Goal: Information Seeking & Learning: Learn about a topic

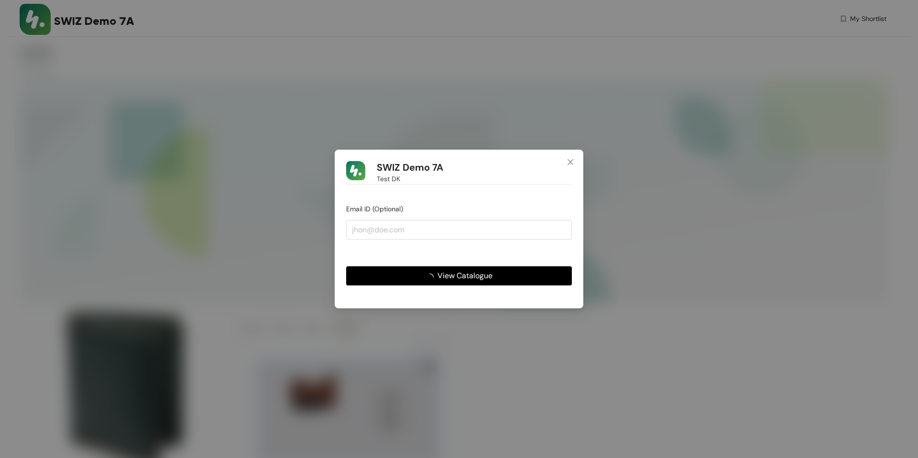
click at [448, 281] on span "View Catalogue" at bounding box center [465, 276] width 55 height 12
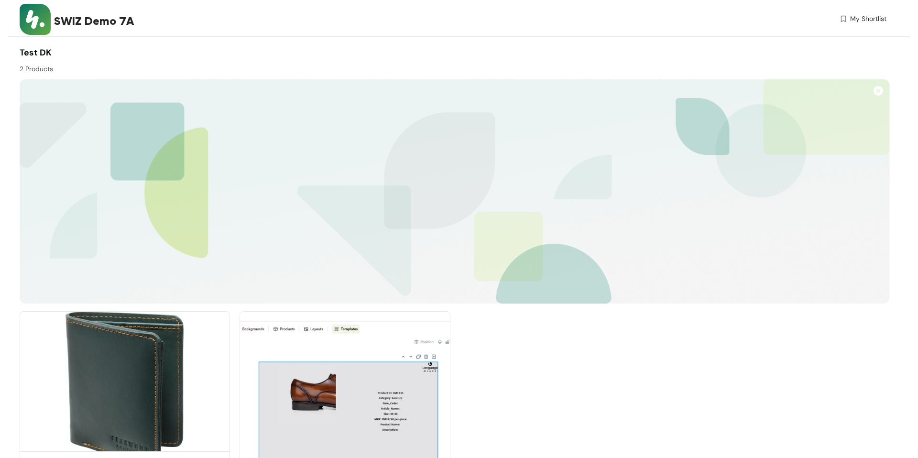
click at [147, 370] on img at bounding box center [125, 390] width 210 height 159
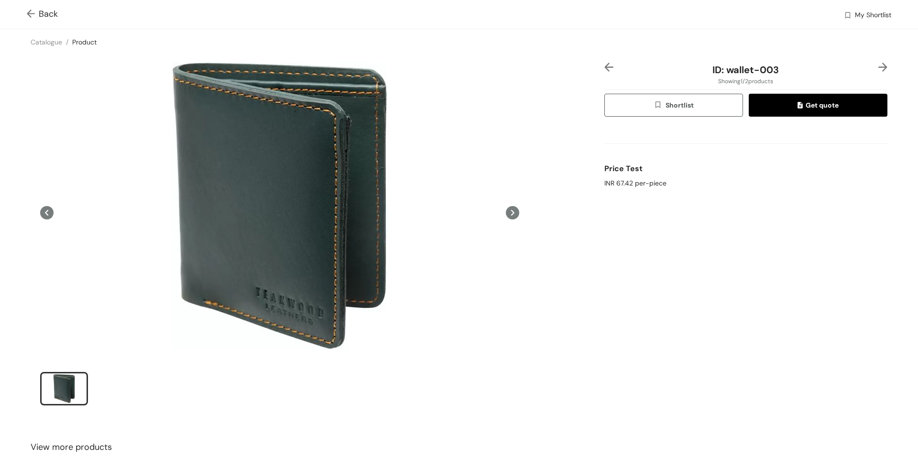
click at [631, 185] on div "INR 67.42 per-piece" at bounding box center [746, 183] width 283 height 10
click at [888, 66] on div "ID: wallet-003 Showing 1 / 2 products Shortlist Get quote Price Test INR 67.42 …" at bounding box center [746, 240] width 287 height 355
click at [881, 68] on img at bounding box center [883, 67] width 9 height 9
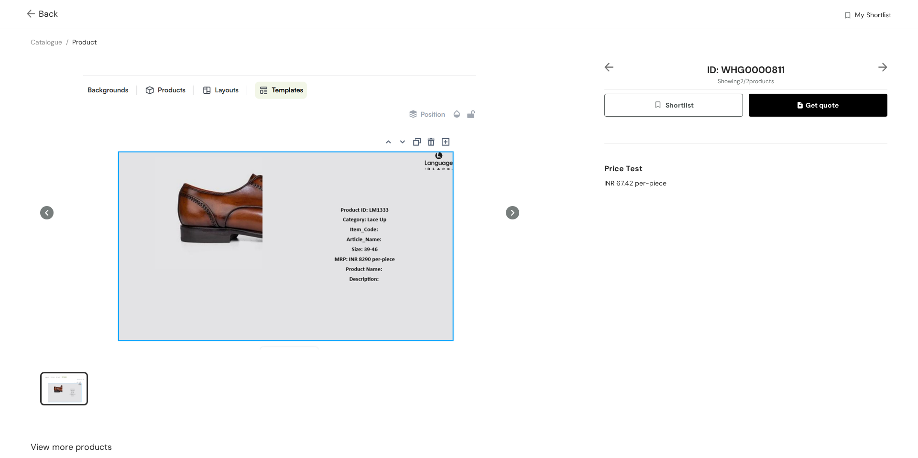
click at [30, 12] on img at bounding box center [33, 15] width 12 height 10
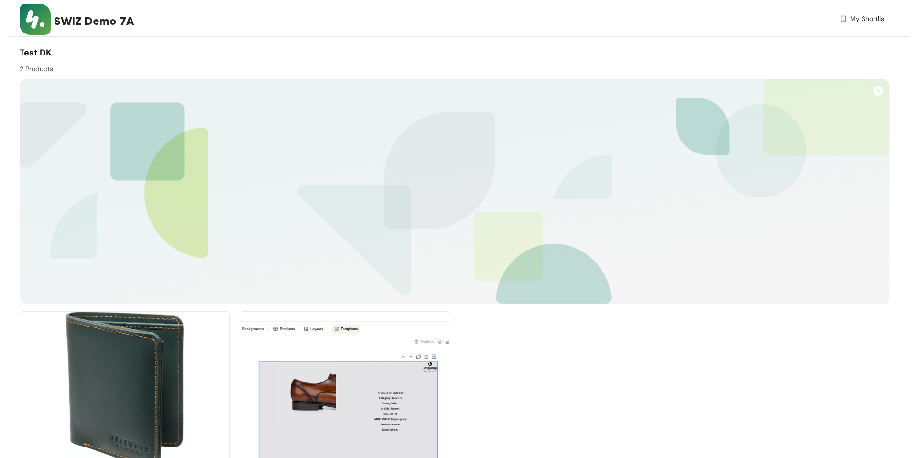
click at [120, 21] on span "SWIZ Demo 7A" at bounding box center [94, 20] width 80 height 17
click at [196, 14] on div "SWIZ Demo 7A" at bounding box center [216, 20] width 325 height 17
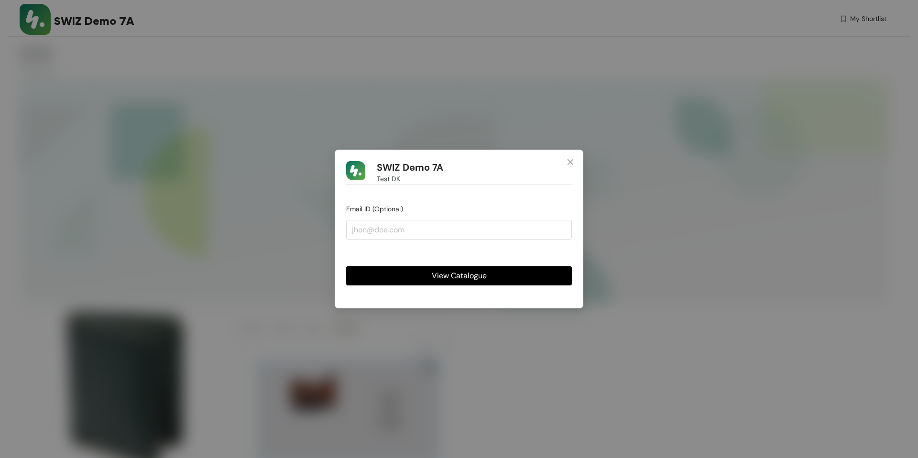
click at [446, 274] on span "View Catalogue" at bounding box center [459, 276] width 55 height 12
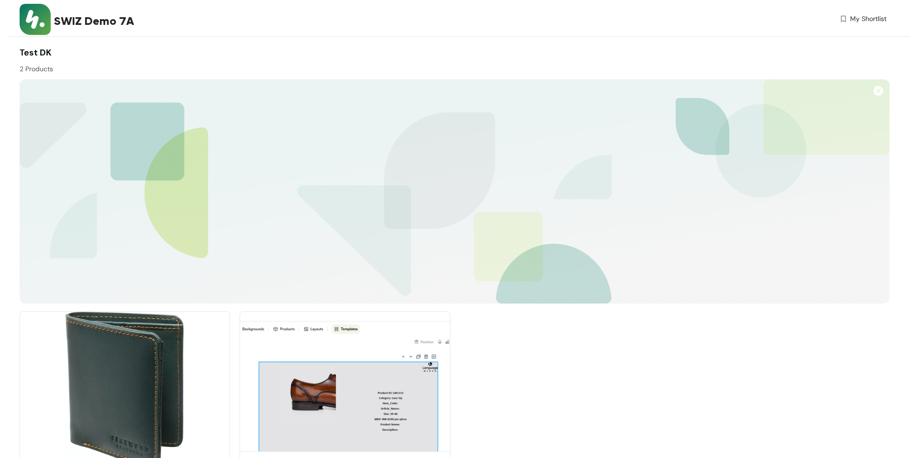
click at [315, 395] on img at bounding box center [345, 390] width 210 height 159
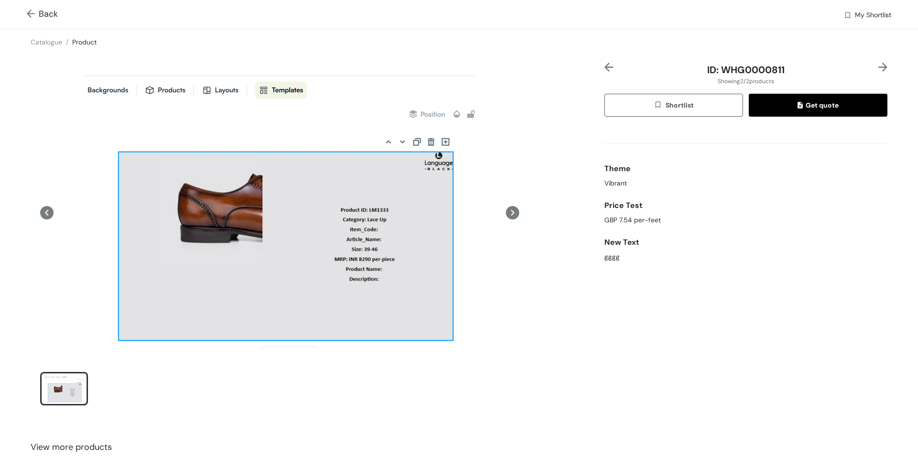
click at [610, 66] on img at bounding box center [609, 67] width 9 height 9
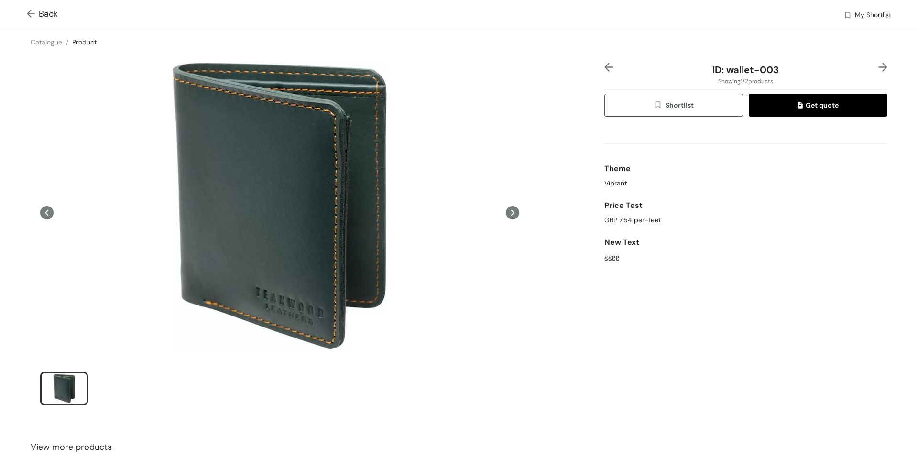
click at [883, 66] on img at bounding box center [883, 67] width 9 height 9
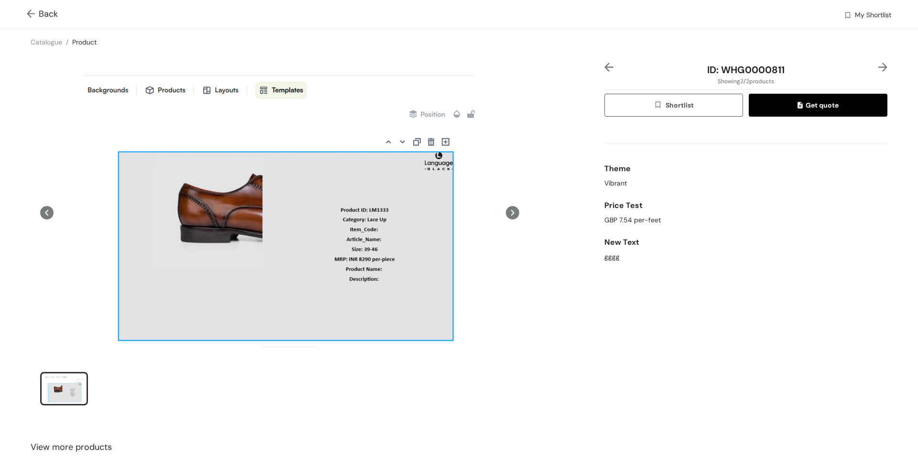
click at [883, 66] on img at bounding box center [883, 67] width 9 height 9
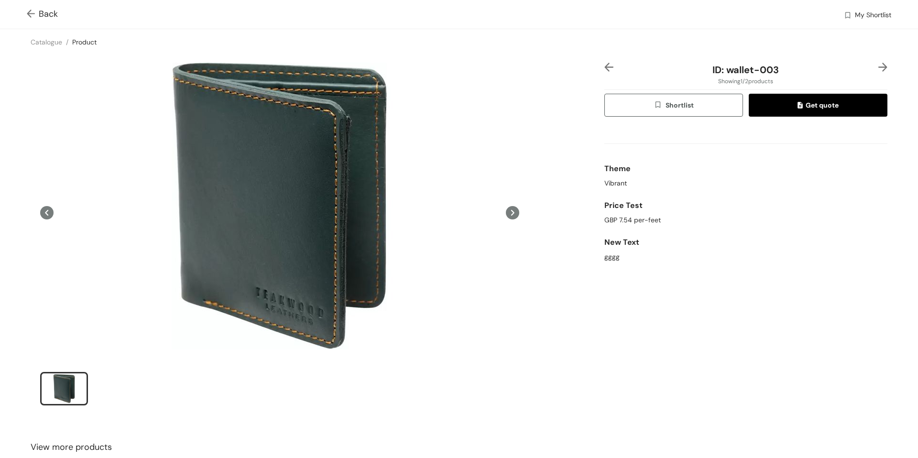
click at [883, 66] on img at bounding box center [883, 67] width 9 height 9
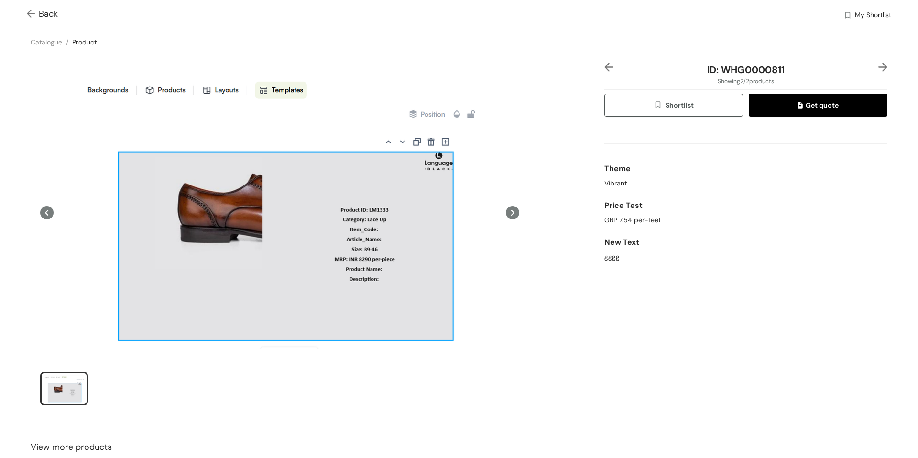
click at [883, 66] on img at bounding box center [883, 67] width 9 height 9
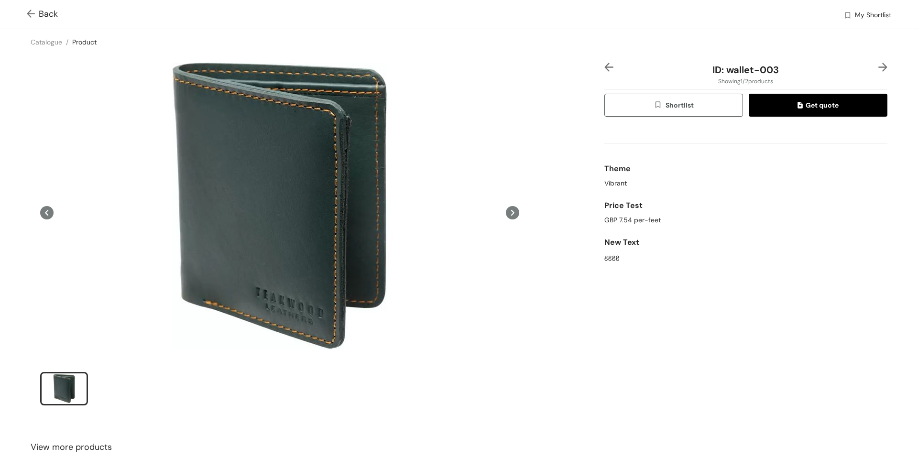
click at [883, 66] on img at bounding box center [883, 67] width 9 height 9
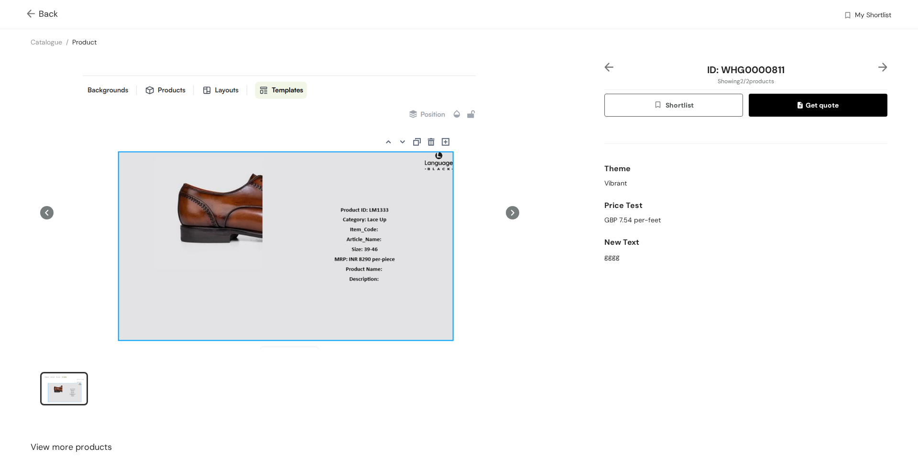
click at [883, 66] on img at bounding box center [883, 67] width 9 height 9
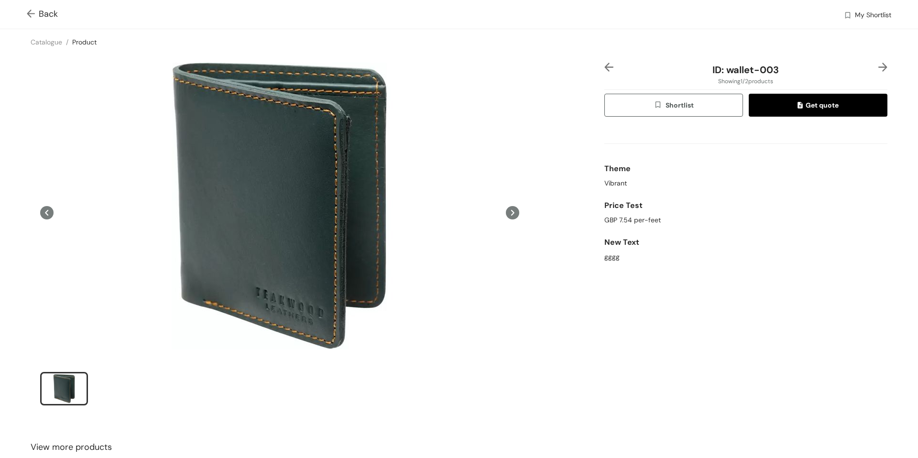
click at [647, 219] on div "GBP 7.54 per-feet" at bounding box center [746, 220] width 283 height 10
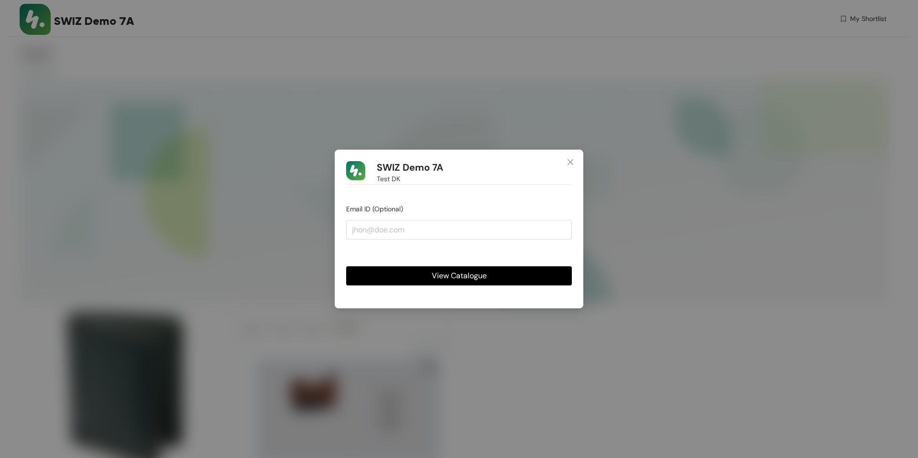
click at [469, 282] on button "View Catalogue" at bounding box center [459, 275] width 226 height 19
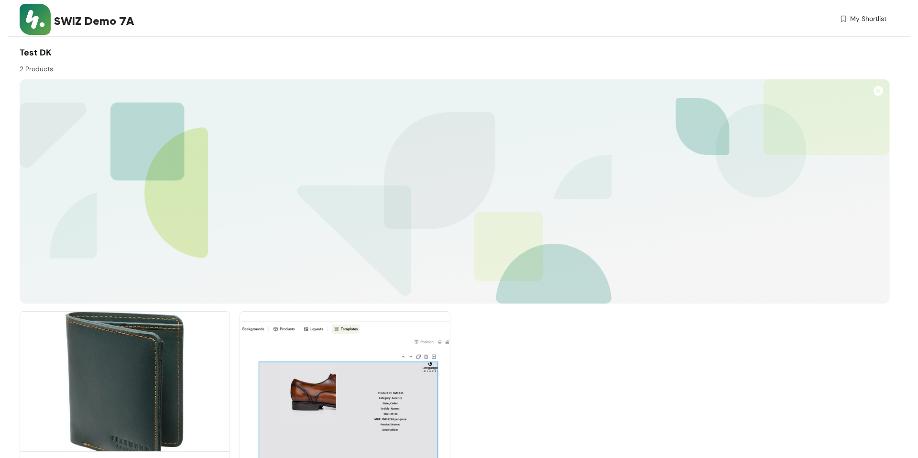
click at [84, 350] on img at bounding box center [125, 390] width 210 height 159
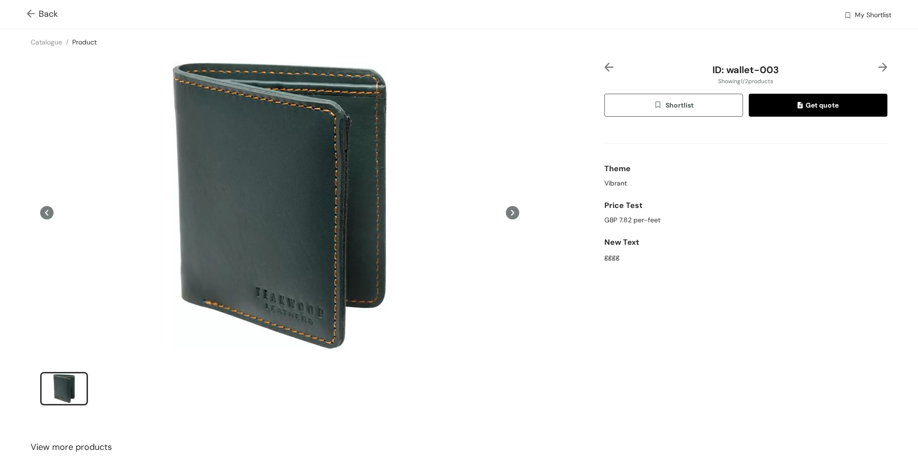
click at [884, 70] on img at bounding box center [883, 67] width 9 height 9
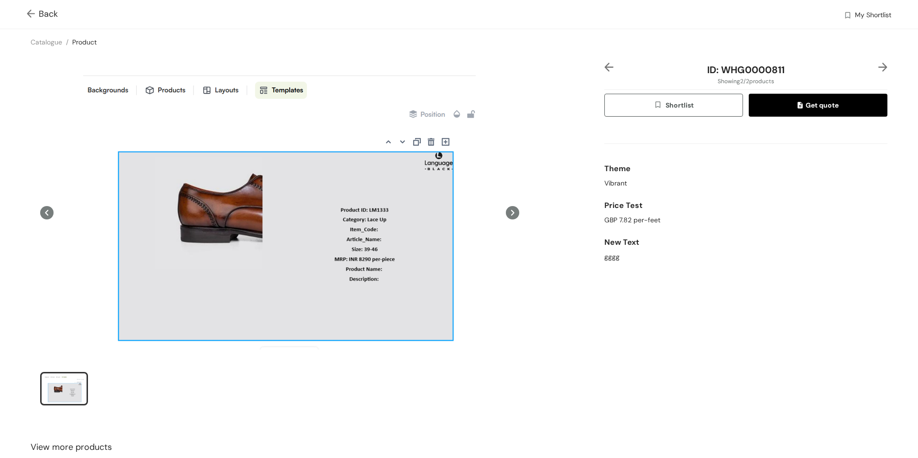
click at [36, 10] on img at bounding box center [33, 15] width 12 height 10
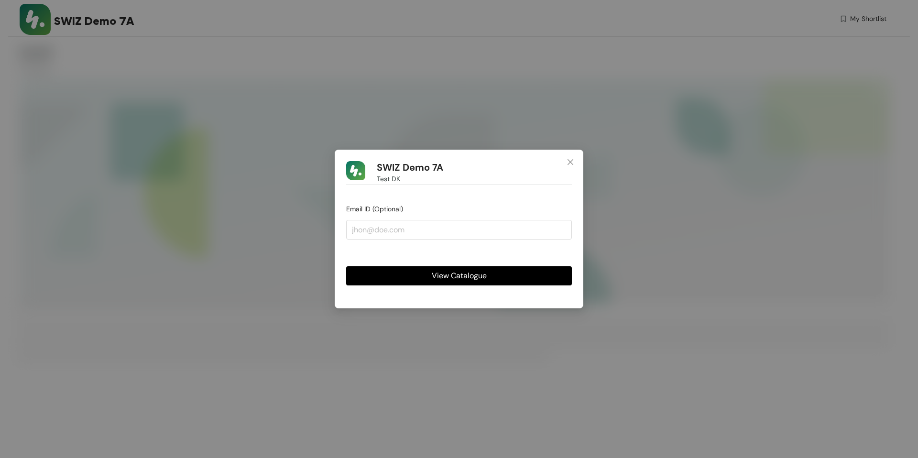
click at [430, 279] on button "View Catalogue" at bounding box center [459, 275] width 226 height 19
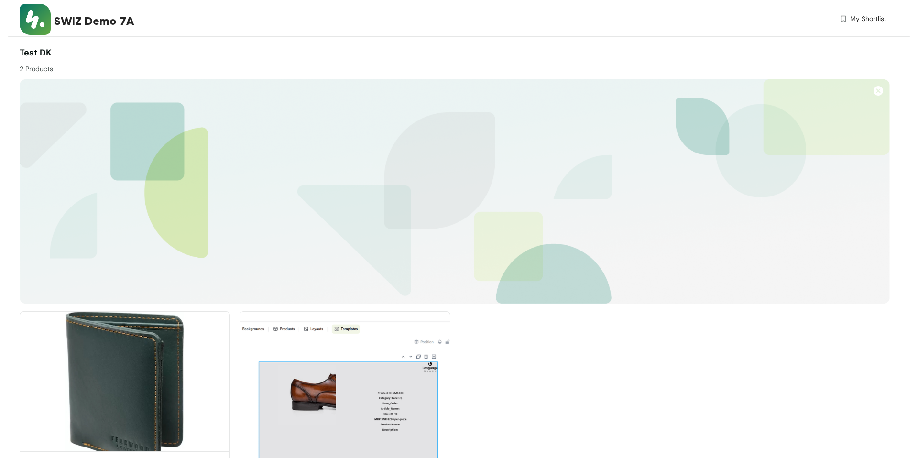
click at [148, 388] on img at bounding box center [125, 390] width 210 height 159
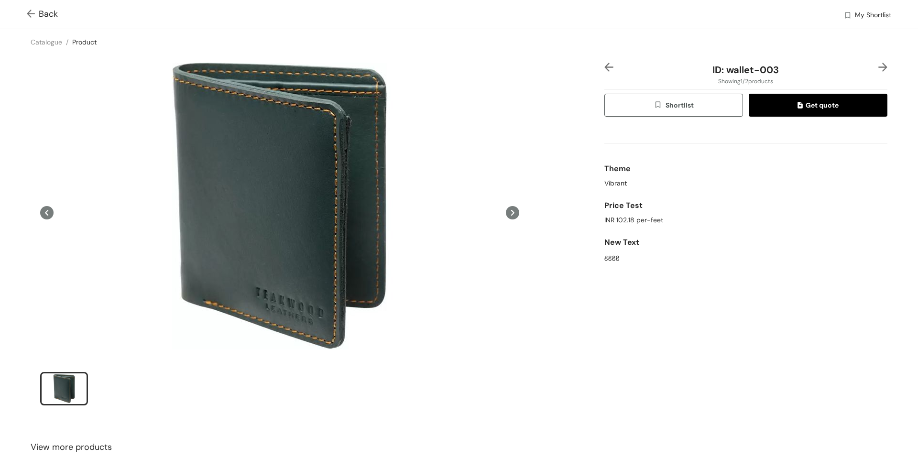
click at [648, 217] on div "INR 102.18 per-feet" at bounding box center [746, 220] width 283 height 10
click at [684, 213] on div "Price Test" at bounding box center [746, 205] width 283 height 19
click at [885, 67] on img at bounding box center [883, 67] width 9 height 9
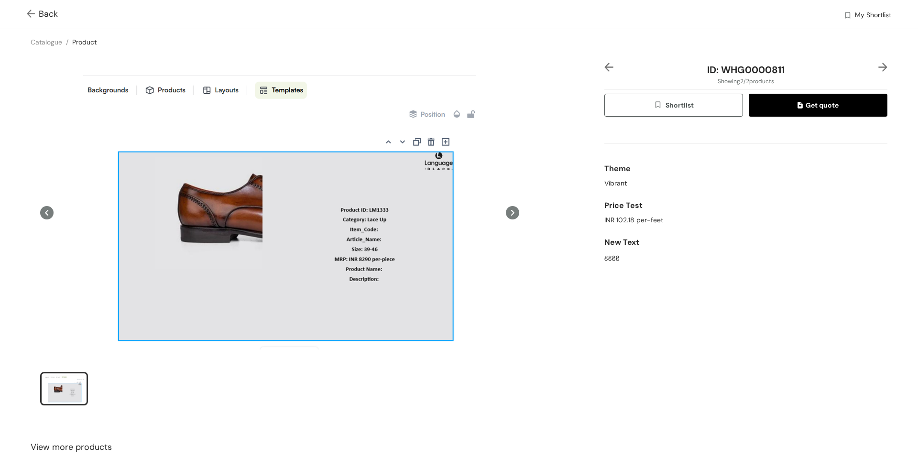
click at [606, 67] on img at bounding box center [609, 67] width 9 height 9
